Goal: Find specific page/section: Find specific page/section

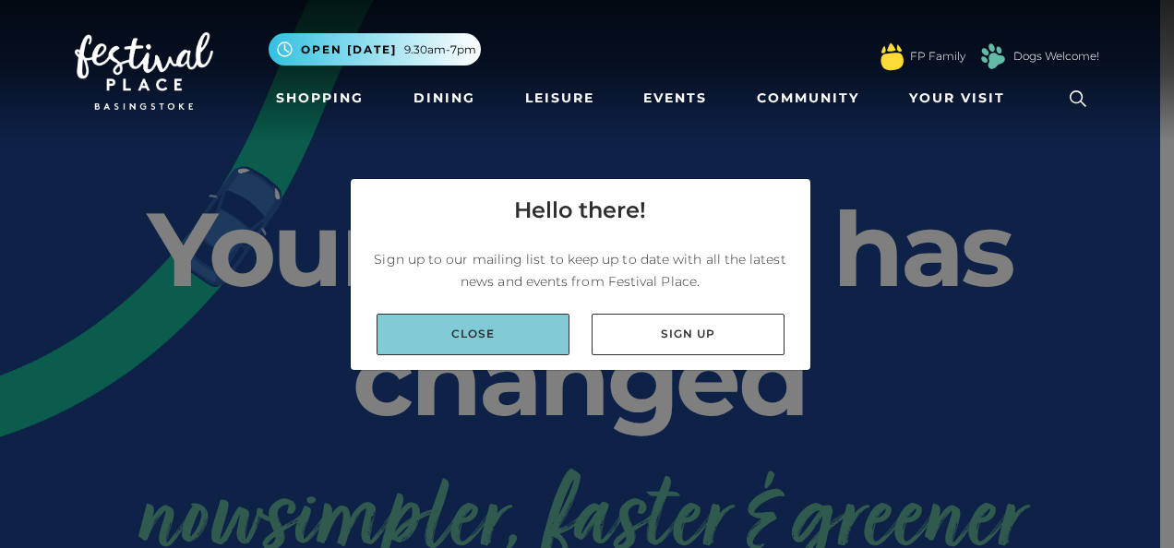
click at [462, 330] on link "Close" at bounding box center [473, 335] width 193 height 42
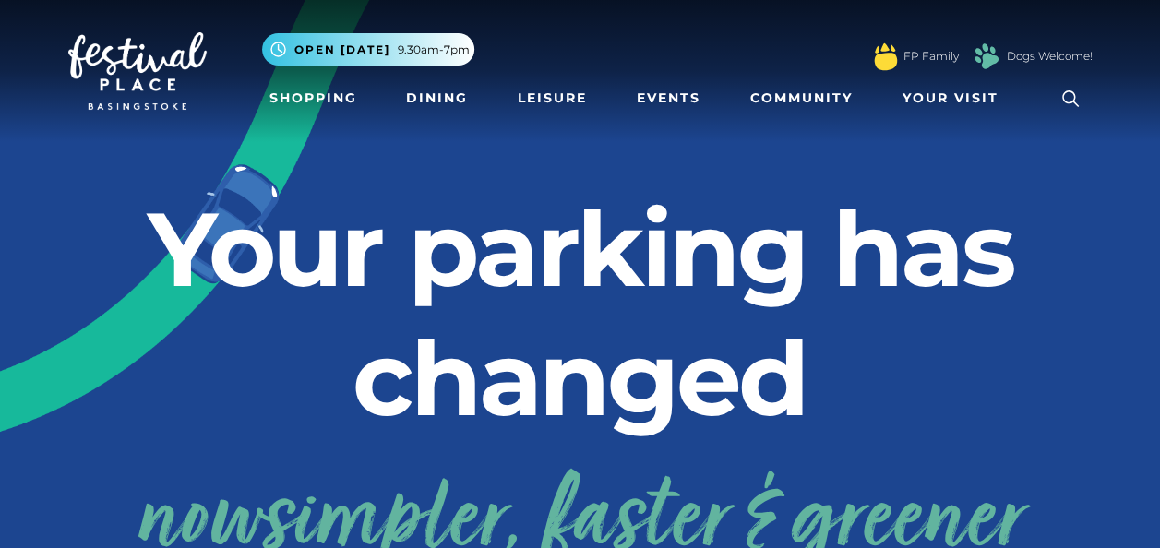
click at [1072, 93] on icon at bounding box center [1071, 99] width 28 height 28
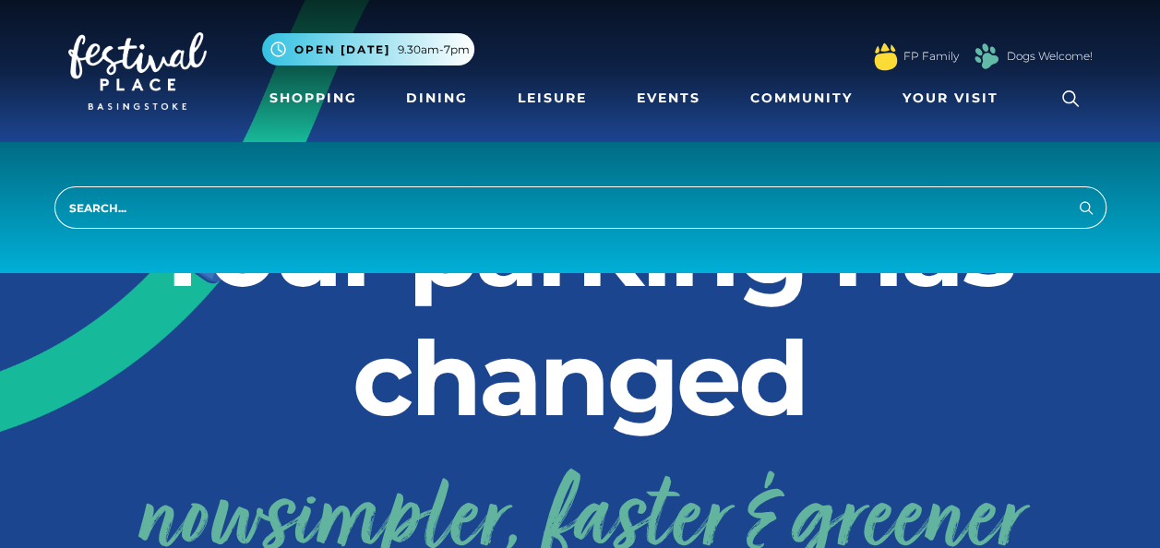
click at [528, 199] on input "search" at bounding box center [580, 207] width 1052 height 42
type input "superdrug"
click at [1075, 196] on button "Search" at bounding box center [1086, 207] width 22 height 23
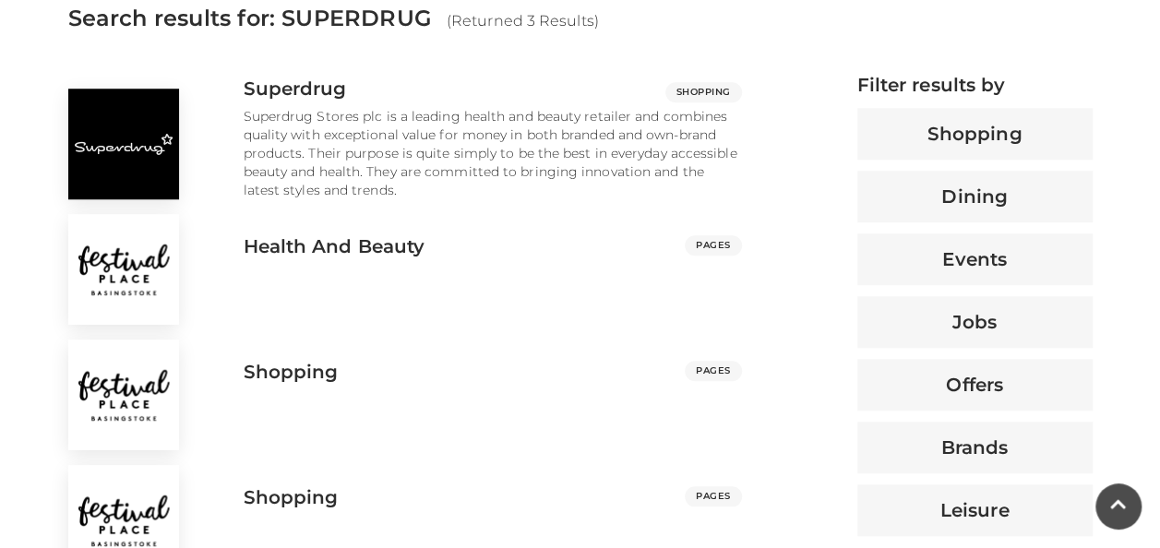
scroll to position [687, 0]
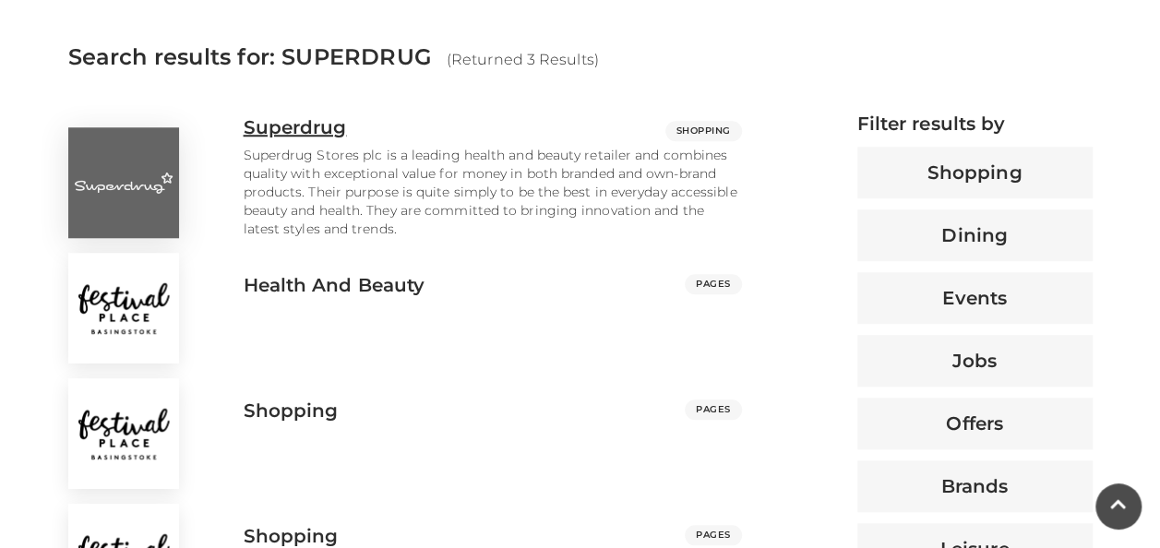
click at [399, 210] on p "Superdrug Stores plc is a leading health and beauty retailer and combines quali…" at bounding box center [493, 192] width 498 height 92
click at [300, 127] on h3 "Superdrug" at bounding box center [295, 127] width 103 height 22
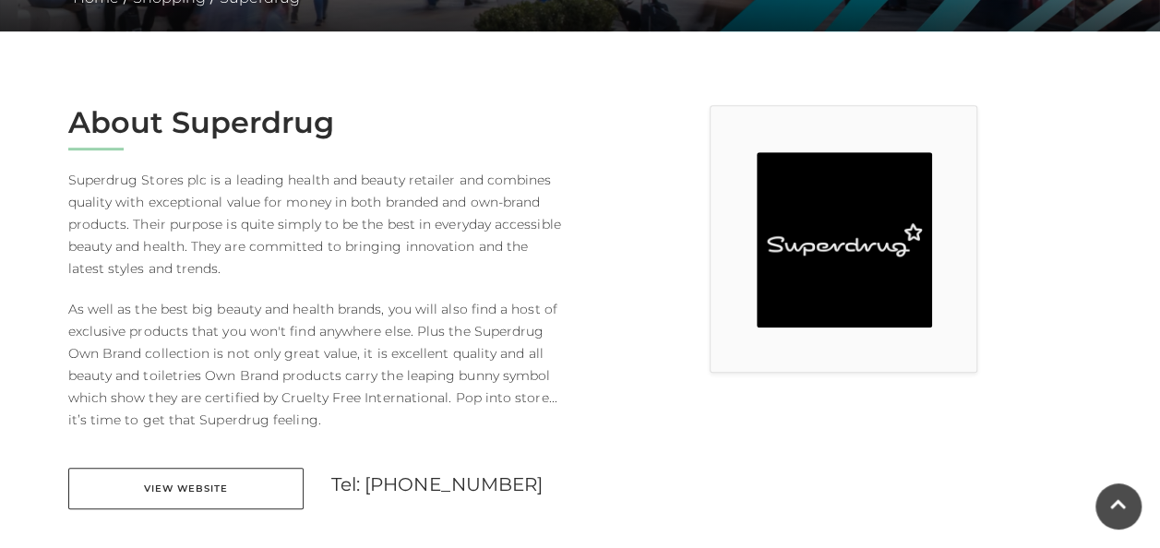
scroll to position [436, 0]
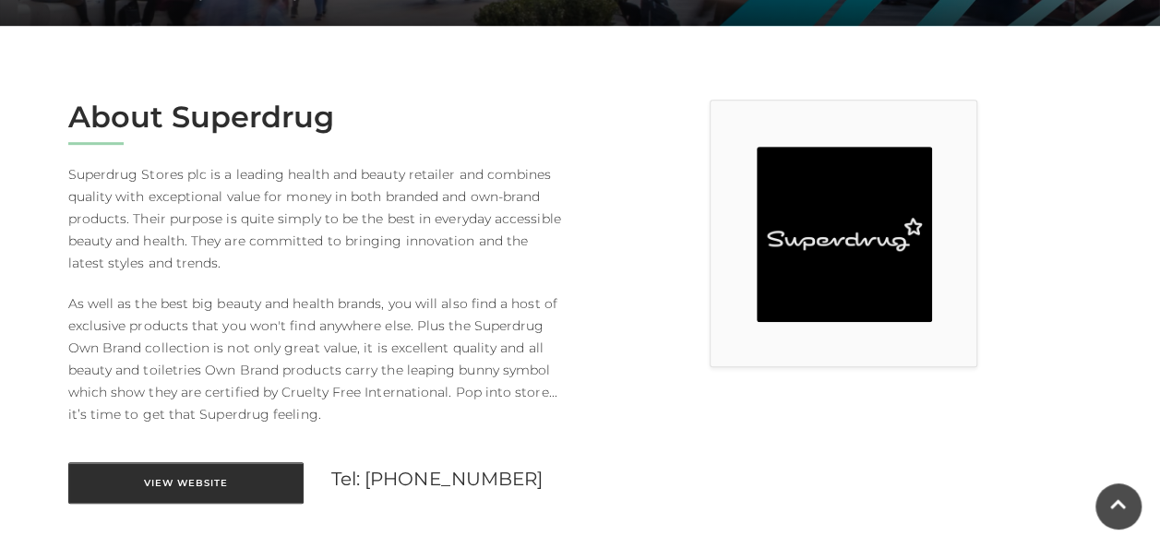
click at [182, 487] on link "View Website" at bounding box center [185, 483] width 235 height 42
